Goal: Task Accomplishment & Management: Manage account settings

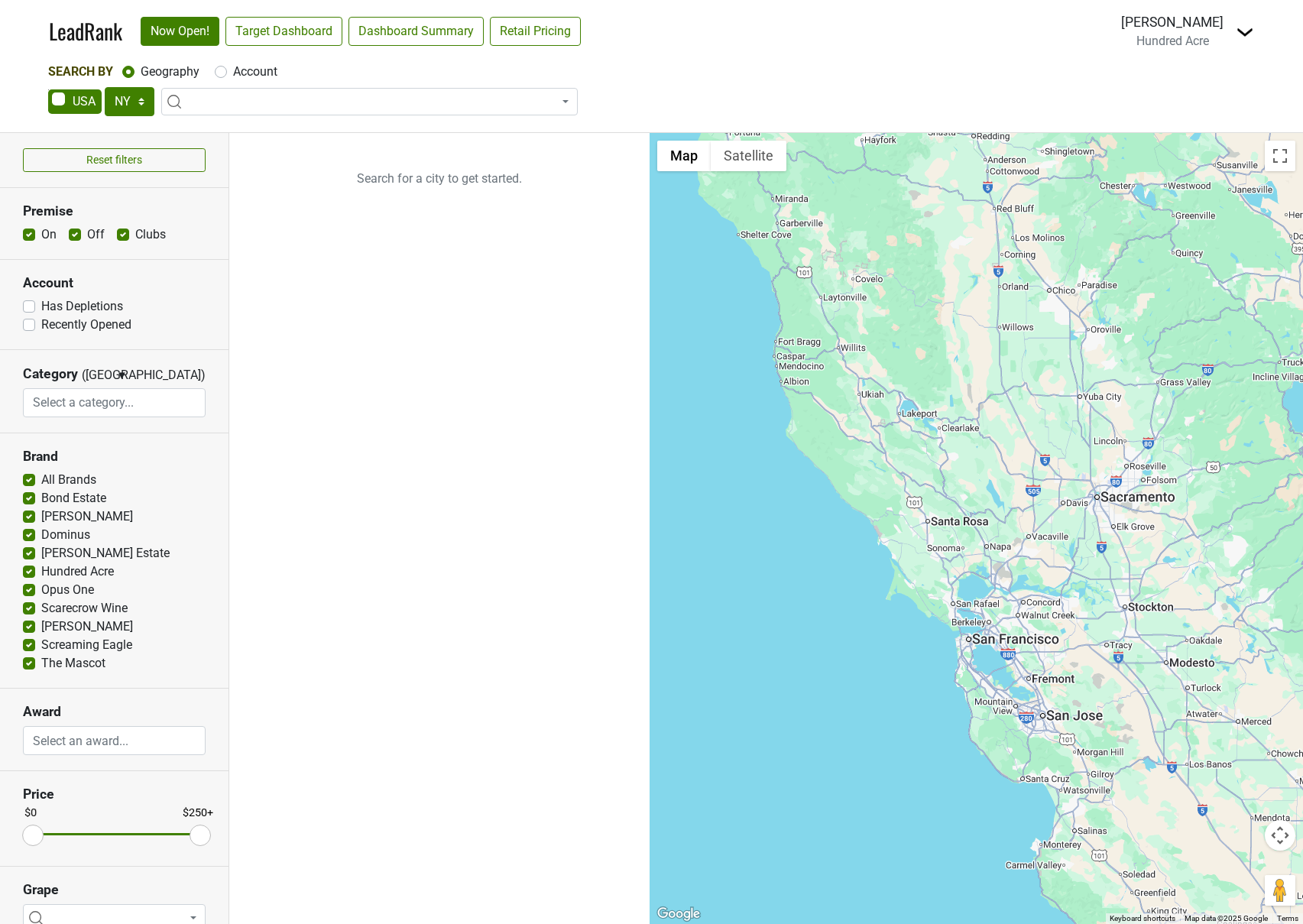
select select "NY"
select select
click at [1180, 30] on div "[PERSON_NAME]" at bounding box center [1173, 22] width 103 height 20
click at [1254, 28] on img at bounding box center [1245, 31] width 18 height 18
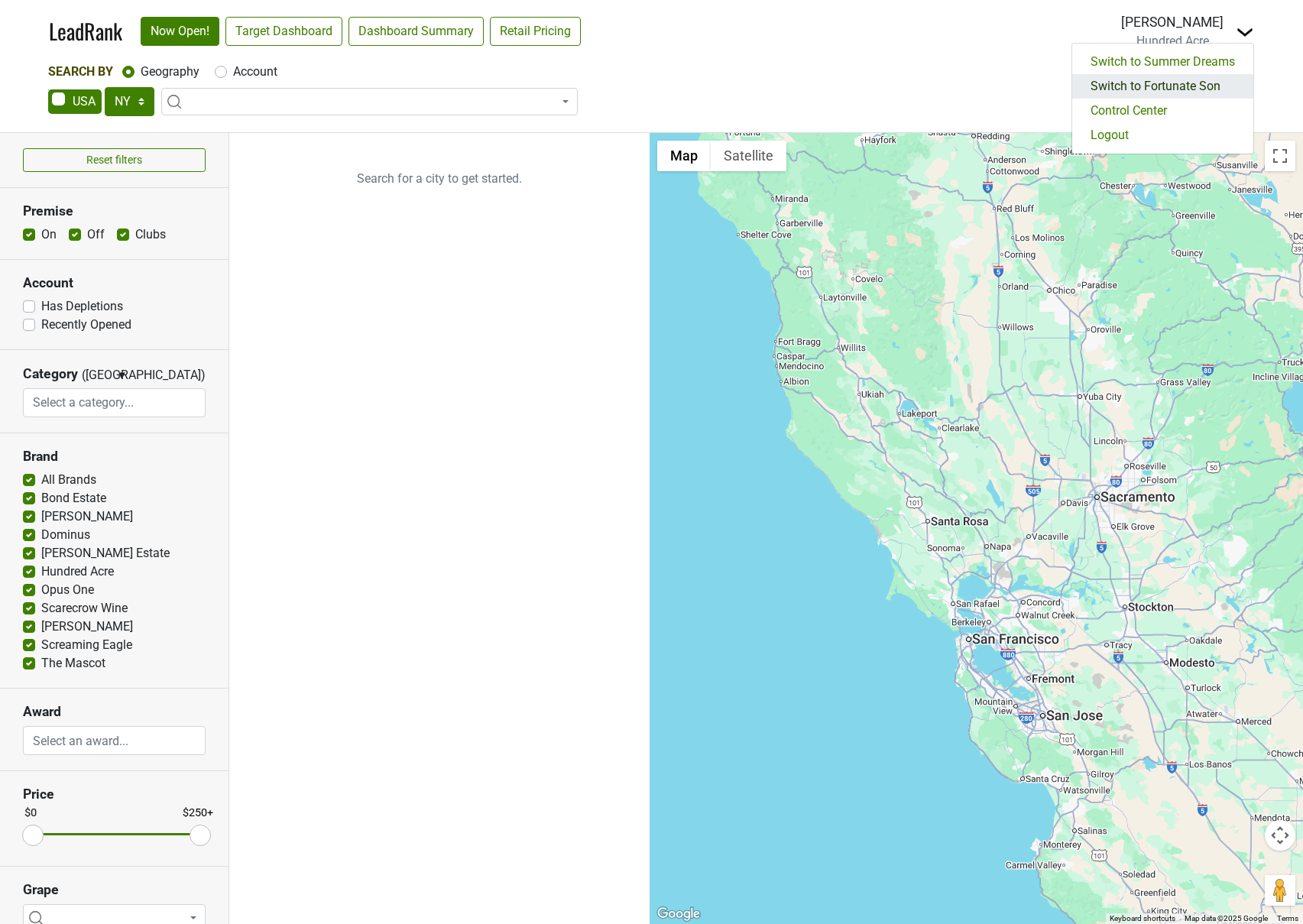
click at [1183, 85] on link "Switch to Fortunate Son" at bounding box center [1162, 86] width 181 height 25
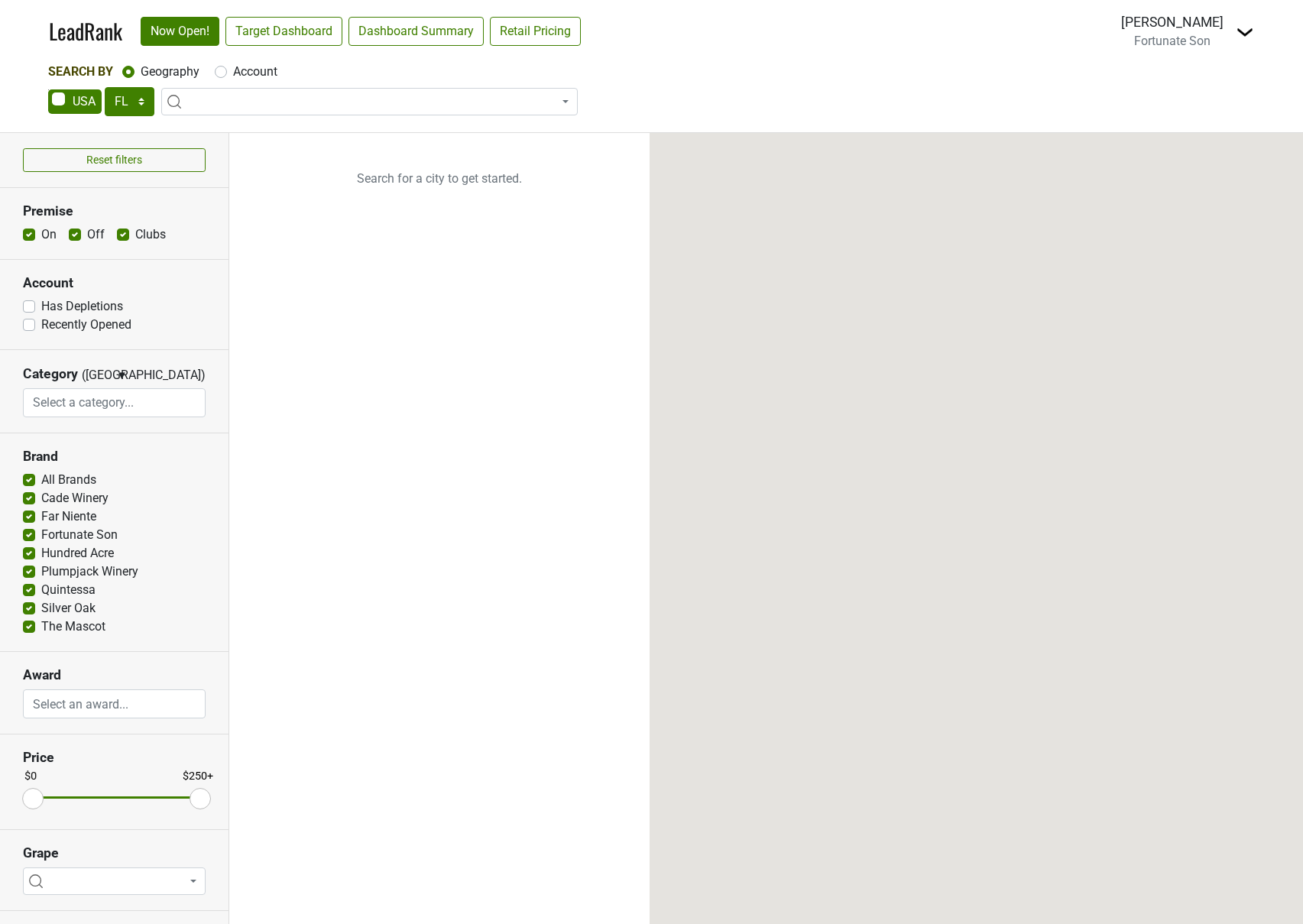
select select "FL"
select select
select select "FL"
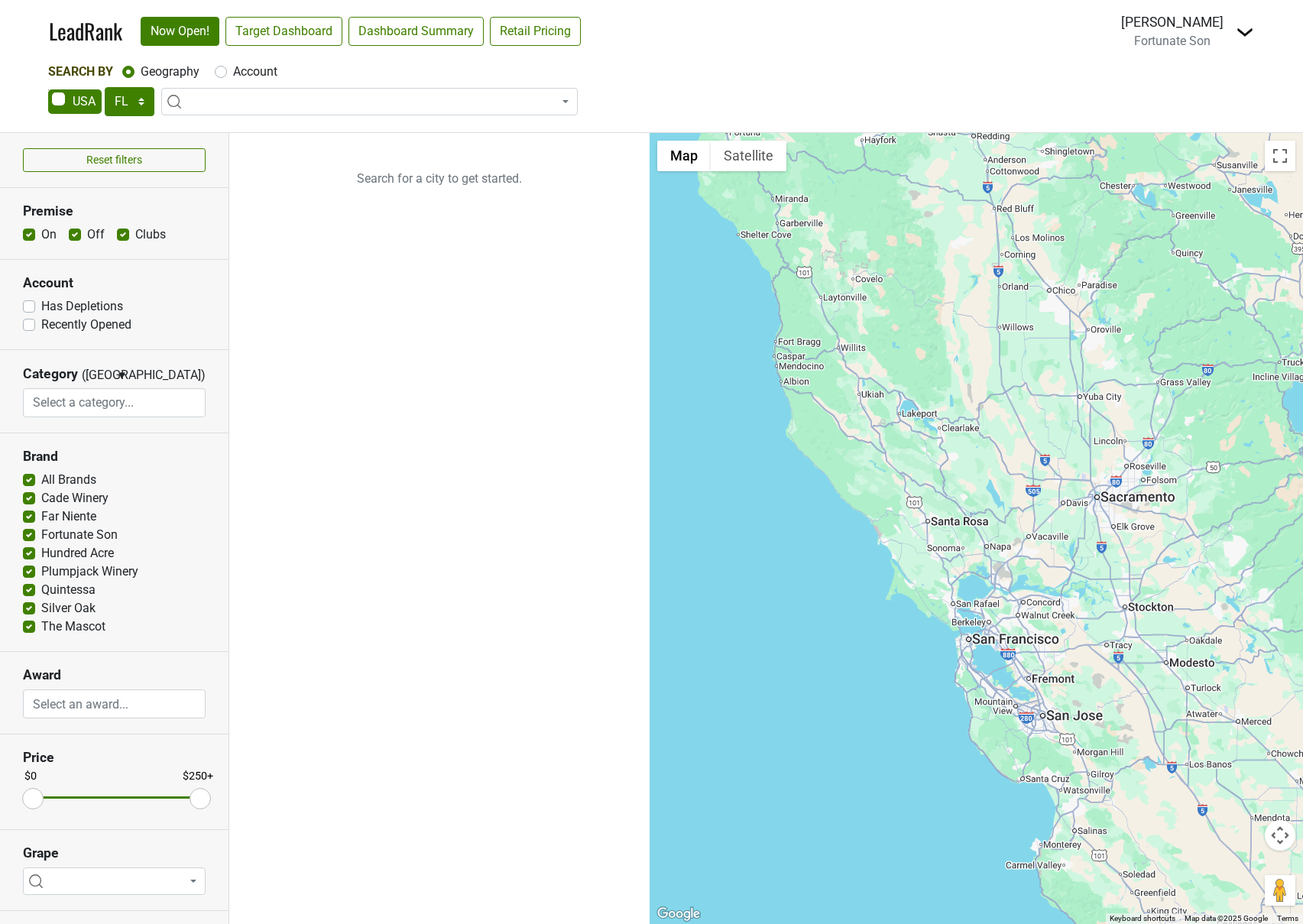
click at [1240, 35] on img at bounding box center [1245, 31] width 18 height 18
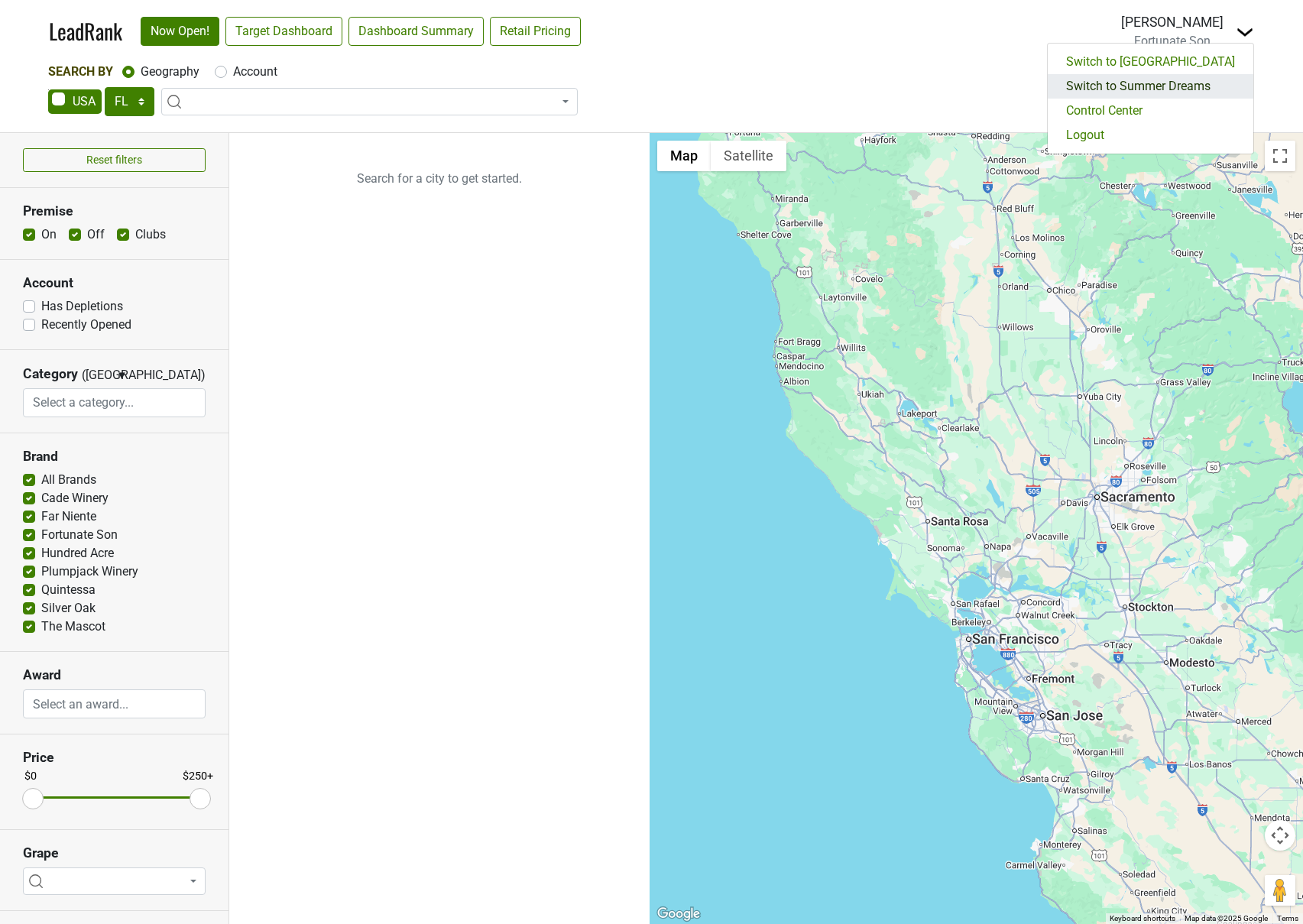
click at [1173, 90] on link "Switch to Summer Dreams" at bounding box center [1151, 86] width 206 height 25
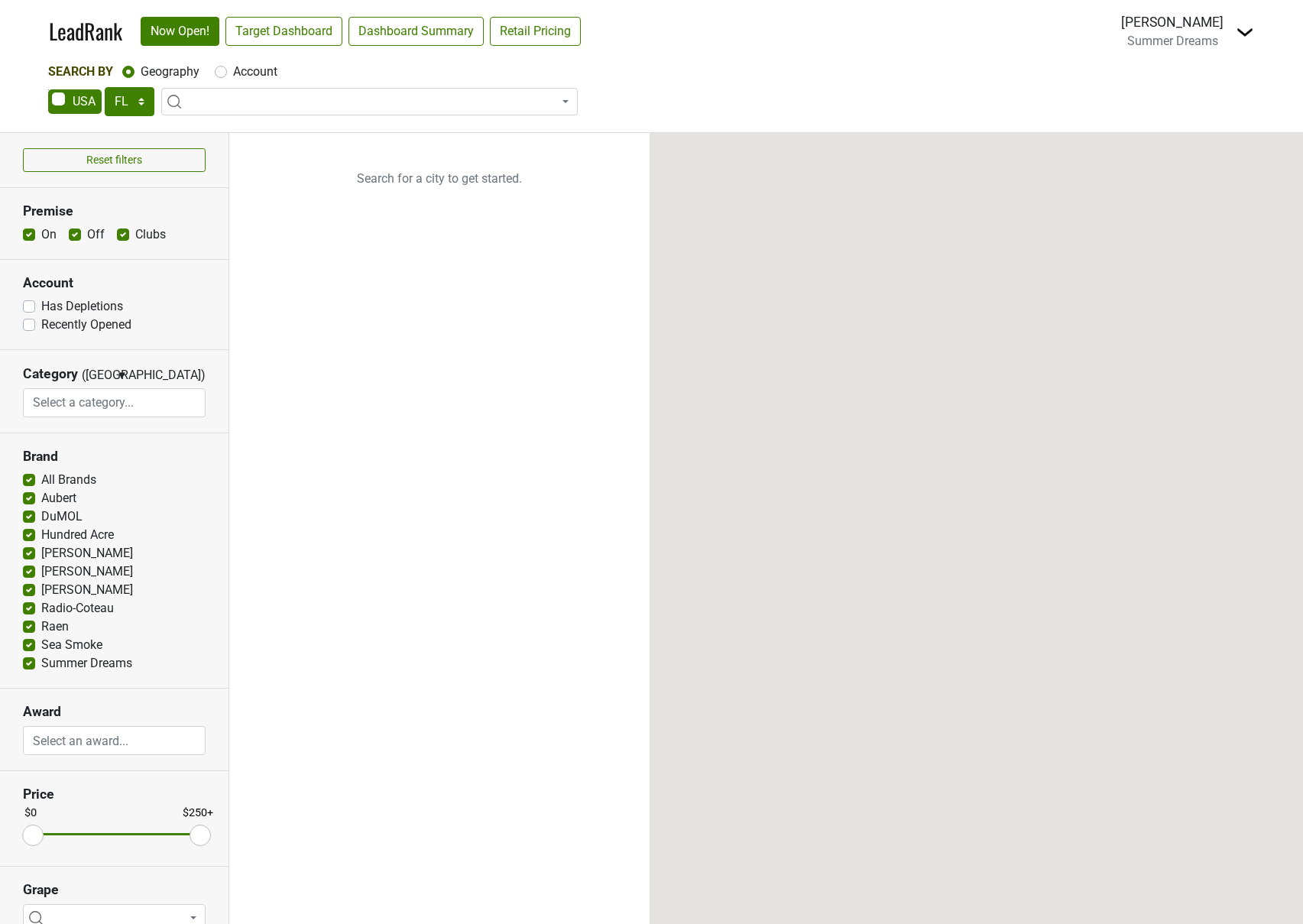
select select "FL"
select select
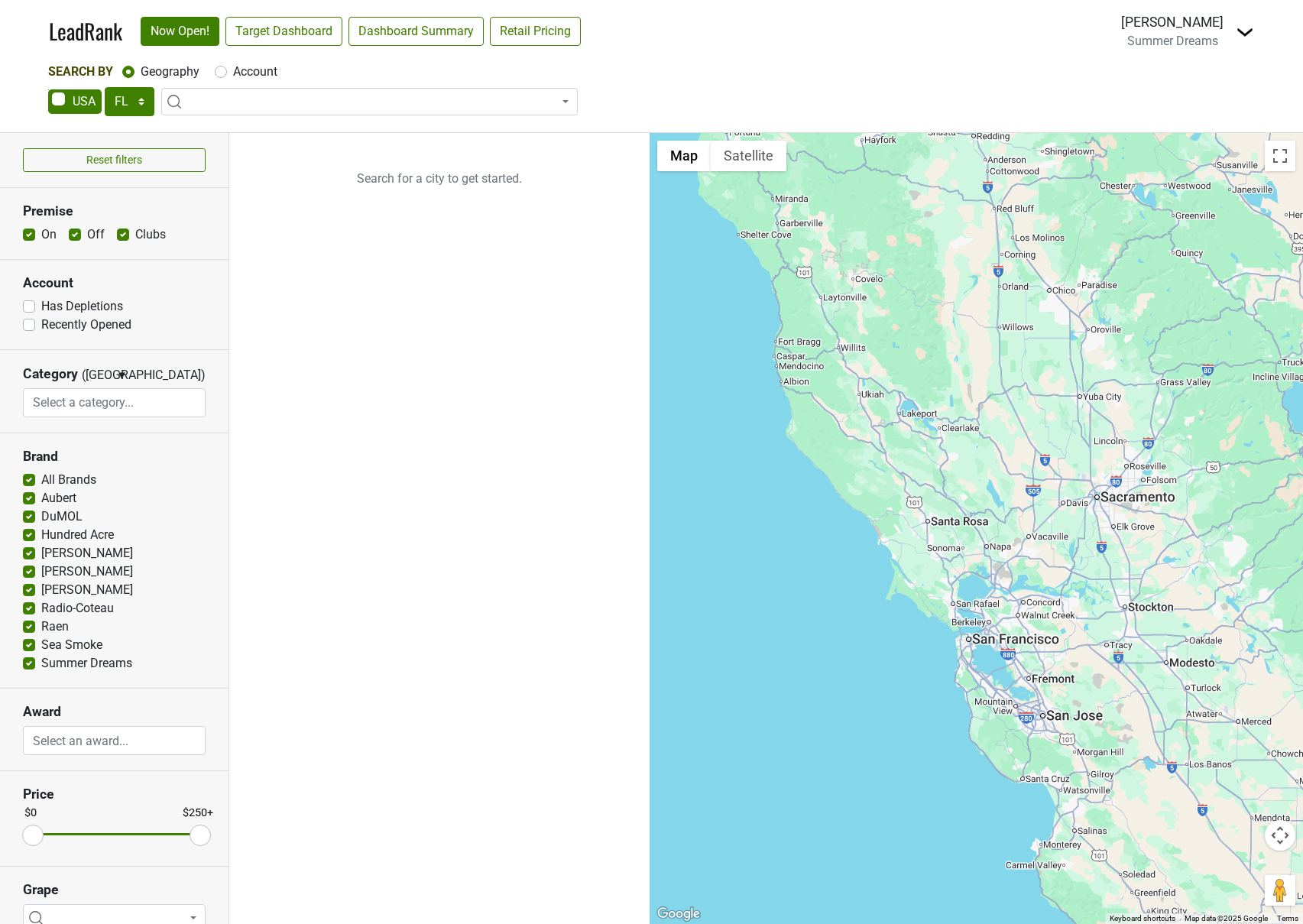
click at [1251, 39] on img at bounding box center [1245, 31] width 18 height 18
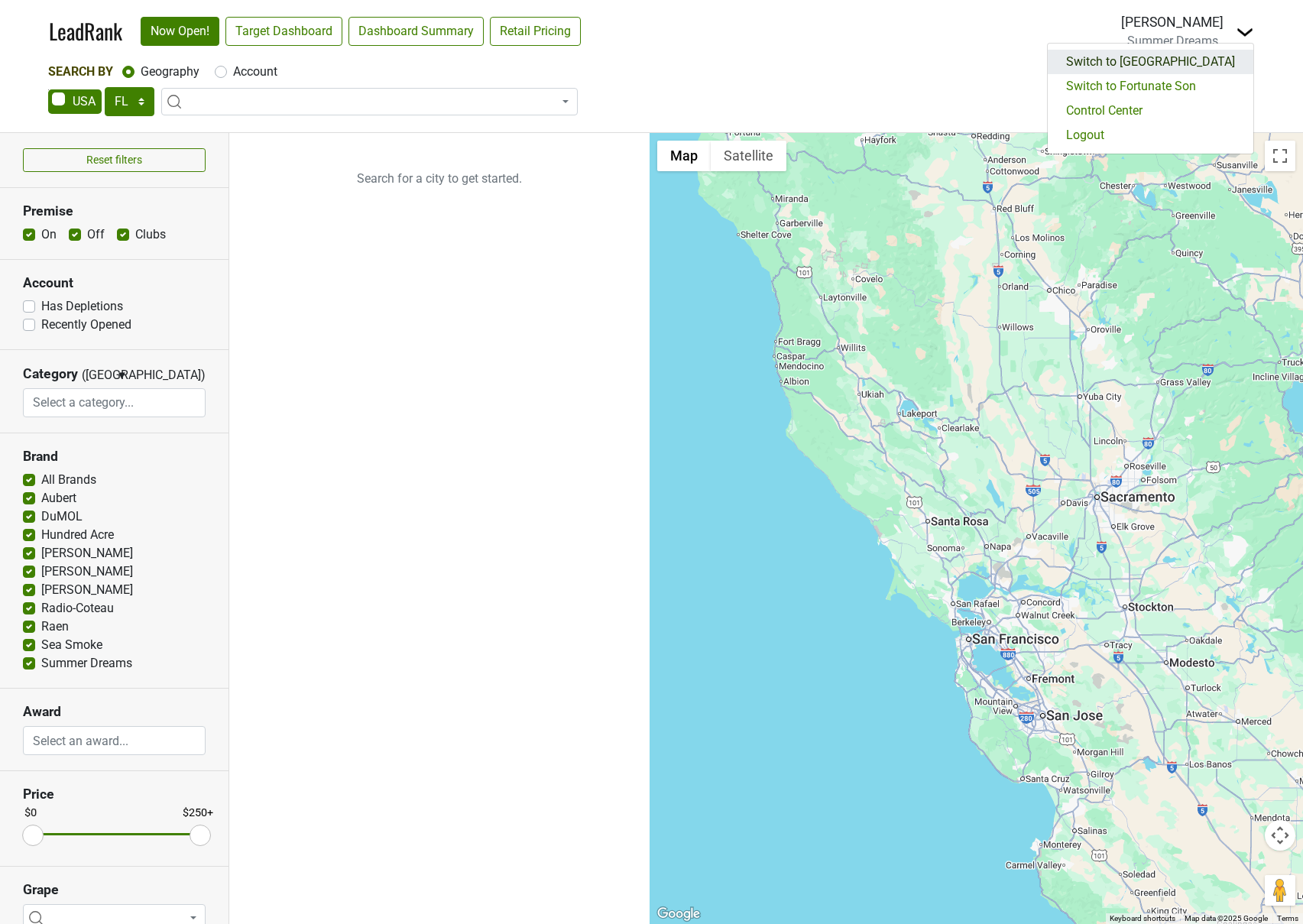
click at [1170, 65] on link "Switch to Hundred Acre" at bounding box center [1151, 62] width 206 height 25
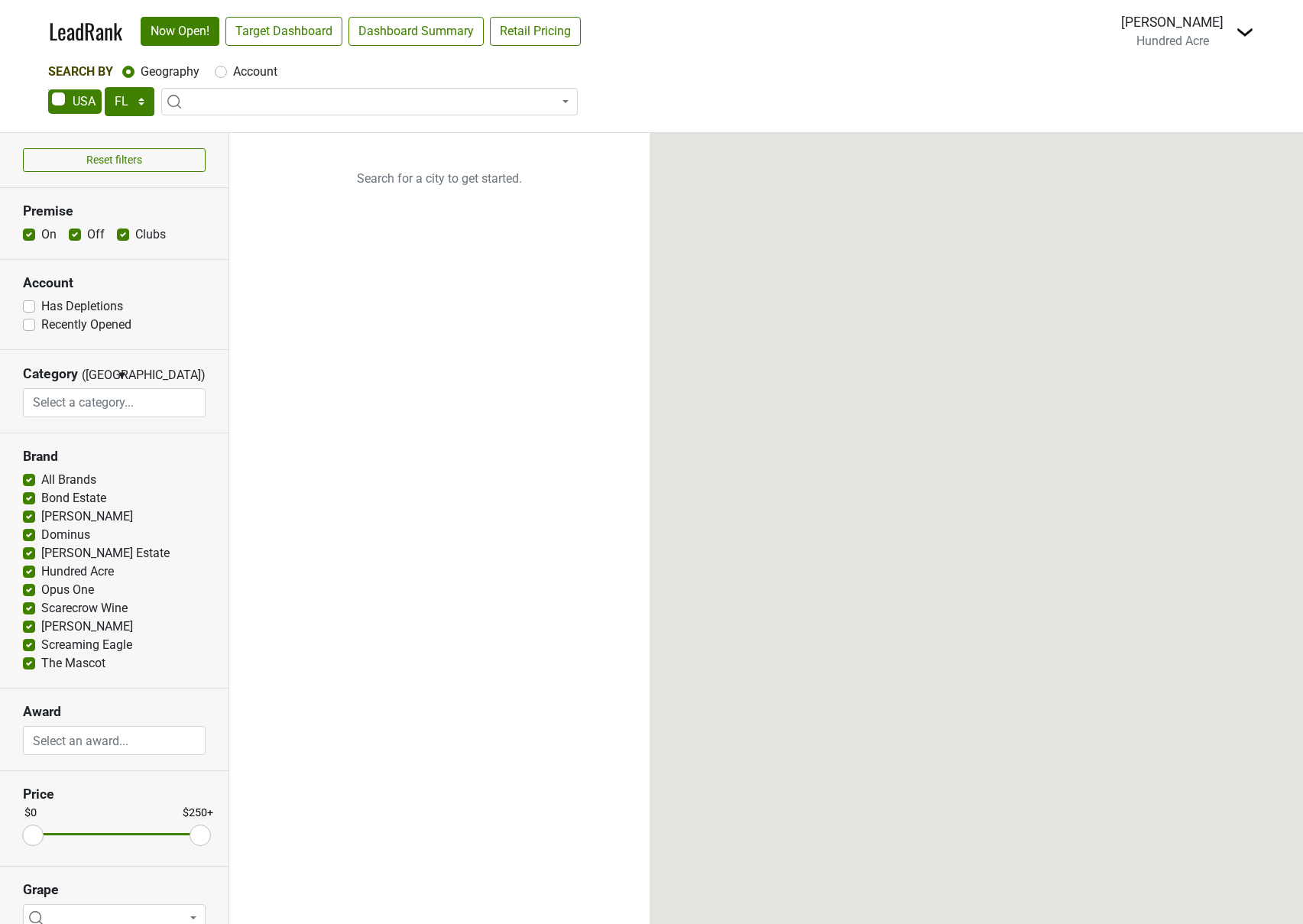
select select "FL"
select select
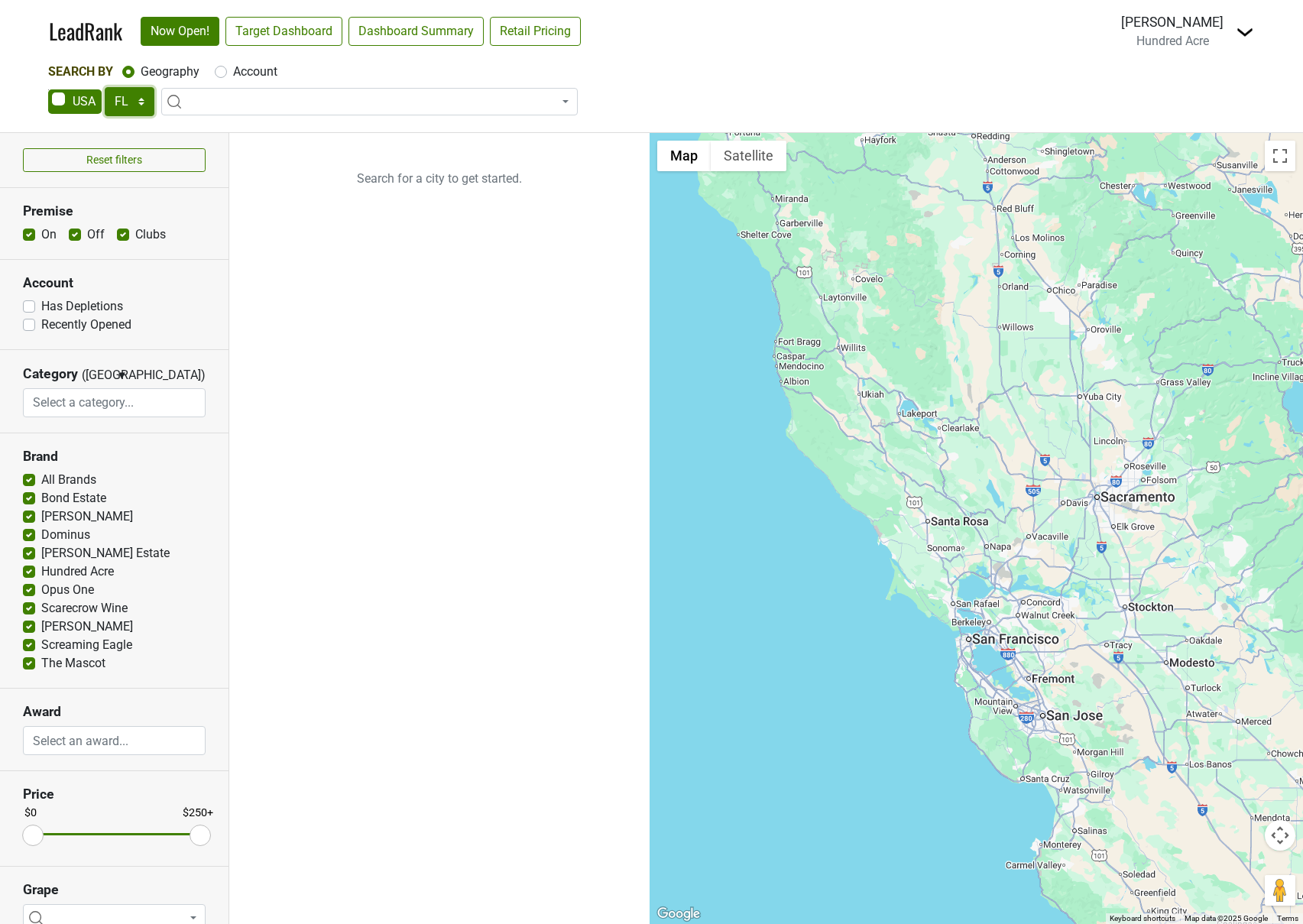
click at [135, 109] on select "AK AL AR AZ CA CO CT DC DE FL [GEOGRAPHIC_DATA] HI IA ID IL IN KS [GEOGRAPHIC_D…" at bounding box center [129, 102] width 49 height 29
select select "NY"
click at [104, 87] on select "AK AL AR AZ CA CO CT DC DE FL GA HI IA ID IL IN KS KY LA MA MD ME MI MN MO MS M…" at bounding box center [129, 102] width 49 height 29
click at [293, 41] on link "Target Dashboard" at bounding box center [283, 31] width 117 height 29
